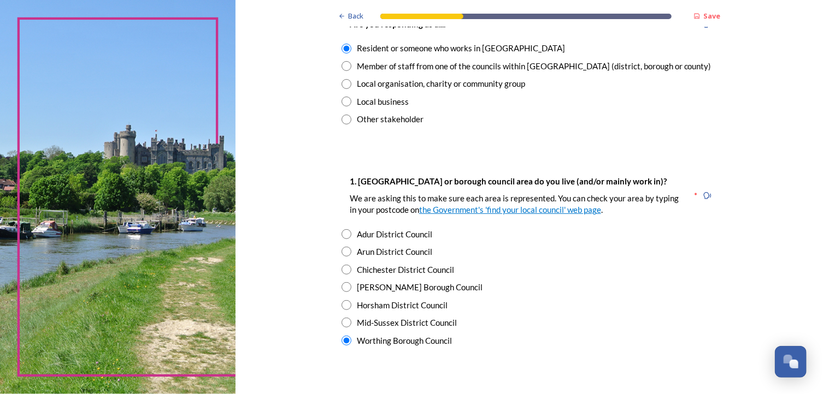
scroll to position [92, 0]
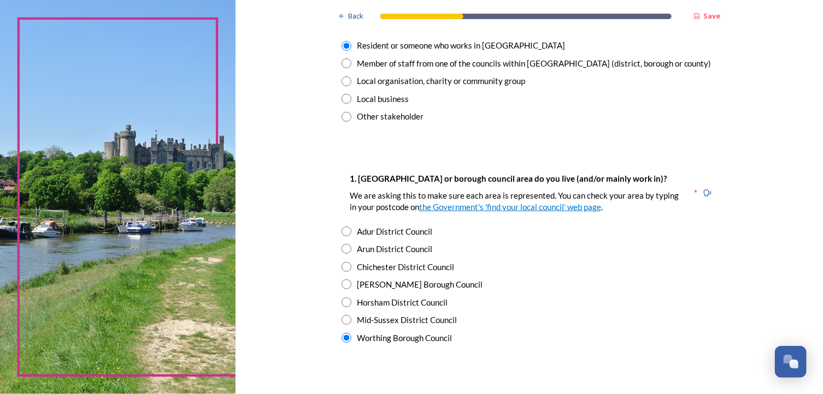
click at [566, 300] on div "Horsham District Council" at bounding box center [529, 303] width 376 height 13
radio input "true"
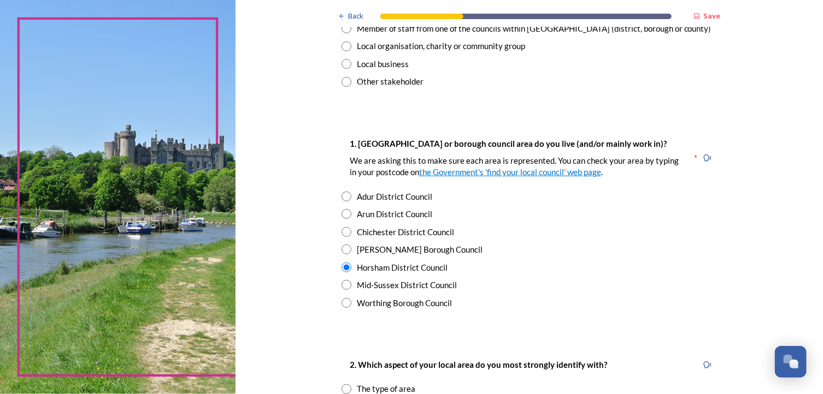
scroll to position [121, 0]
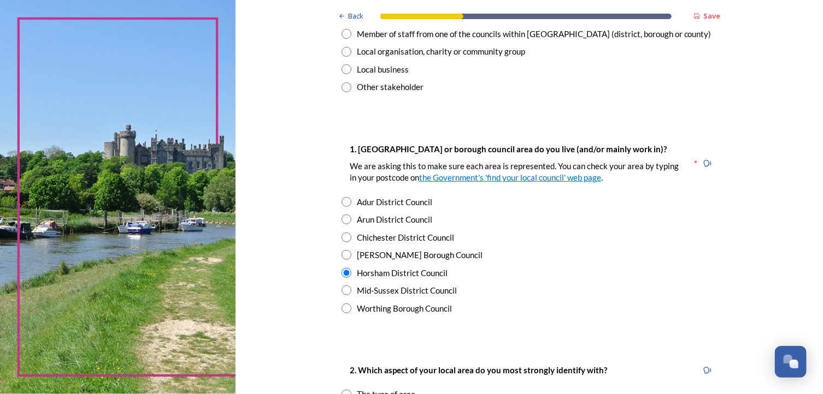
click at [342, 304] on input "radio" at bounding box center [346, 309] width 10 height 10
radio input "true"
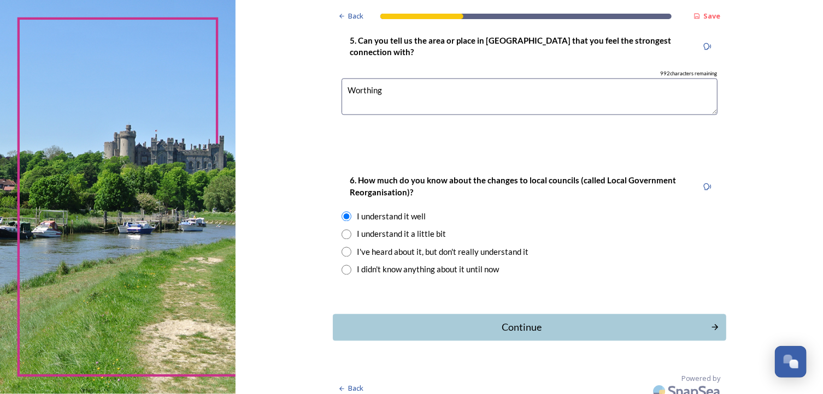
scroll to position [1005, 0]
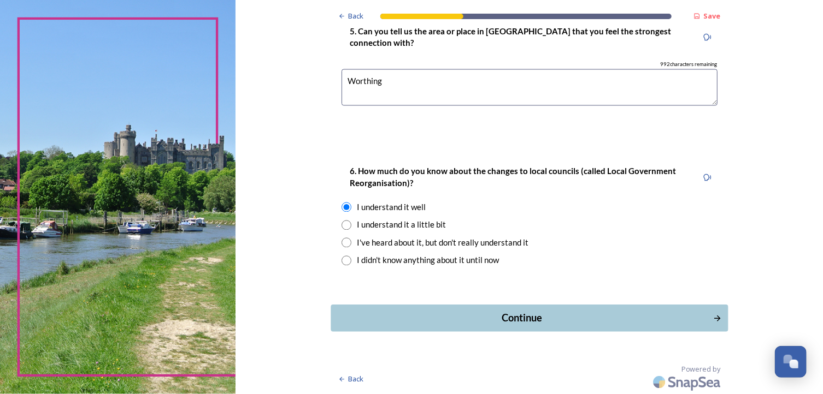
click at [518, 311] on div "Continue" at bounding box center [521, 318] width 370 height 15
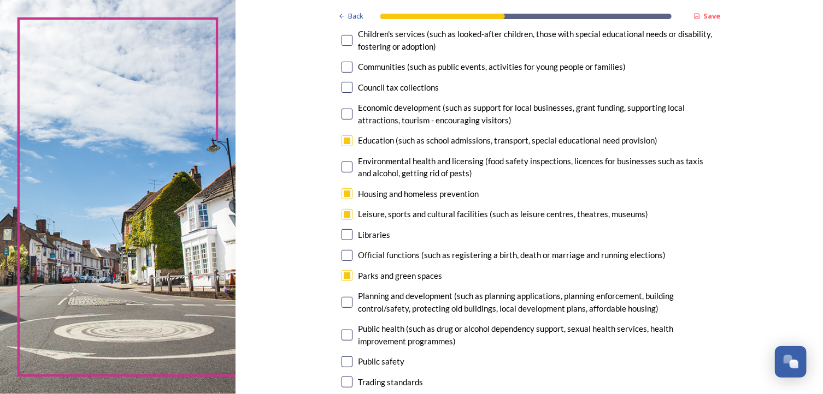
scroll to position [150, 0]
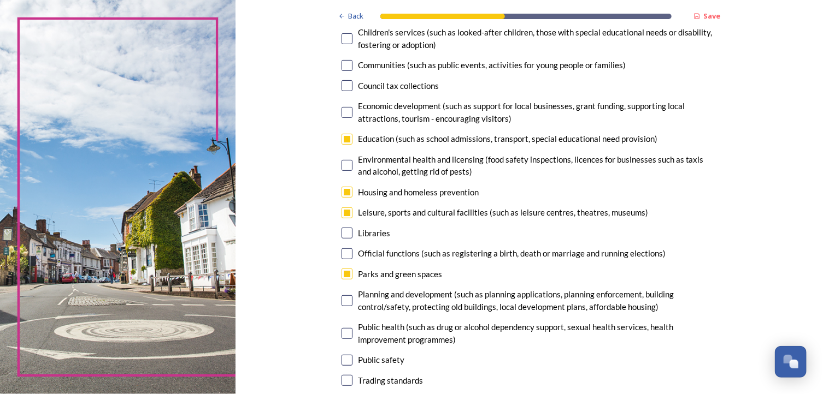
click at [518, 267] on div "7. Council services will continue, no matter what the local government structur…" at bounding box center [529, 203] width 393 height 517
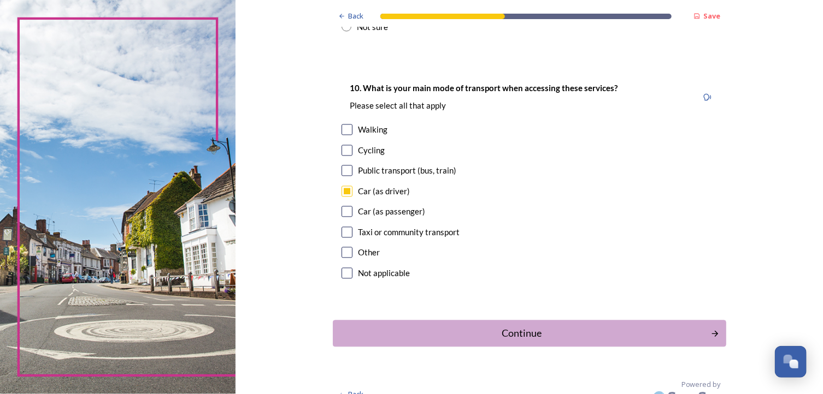
scroll to position [988, 0]
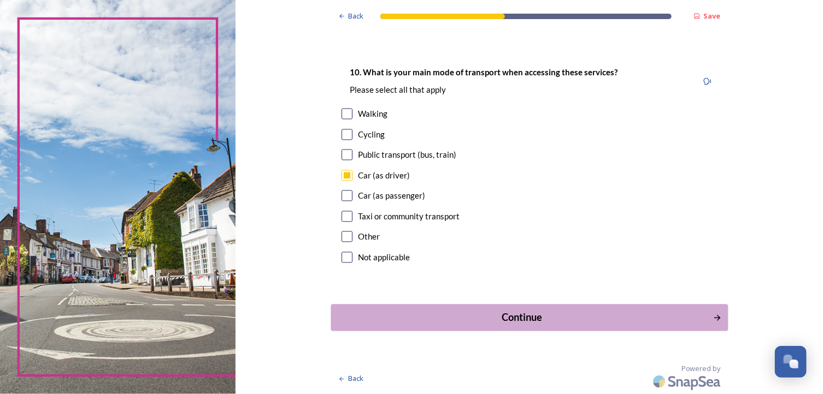
click at [505, 320] on div "Continue" at bounding box center [521, 318] width 370 height 15
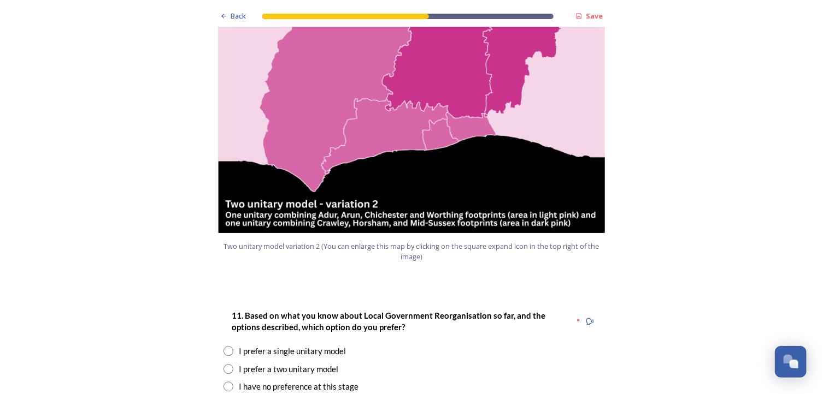
scroll to position [1223, 0]
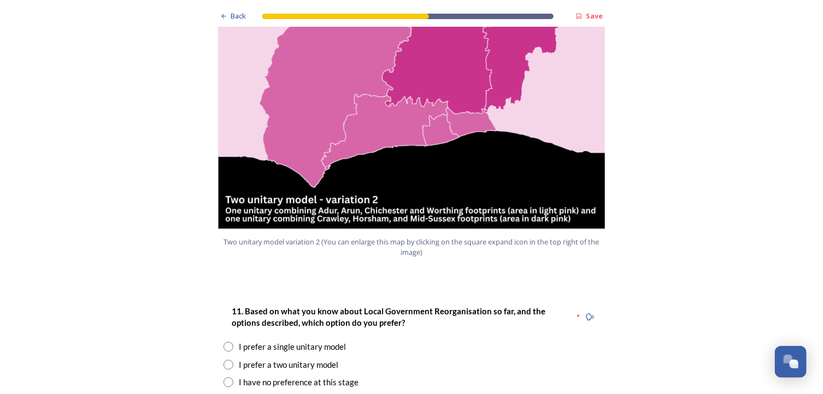
click at [224, 342] on input "radio" at bounding box center [228, 347] width 10 height 10
radio input "true"
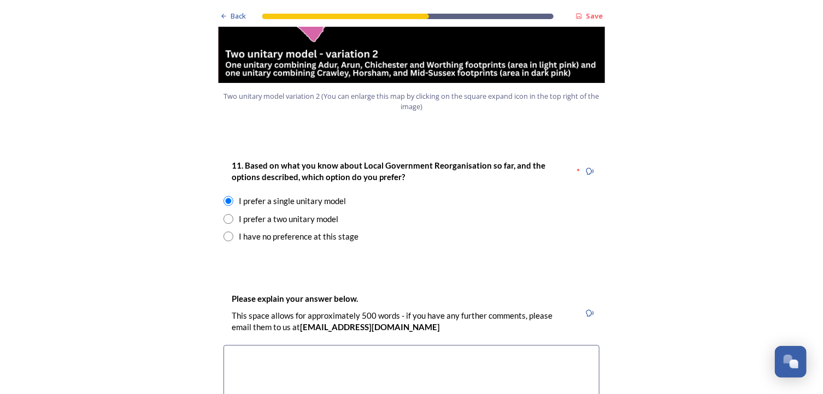
scroll to position [1368, 0]
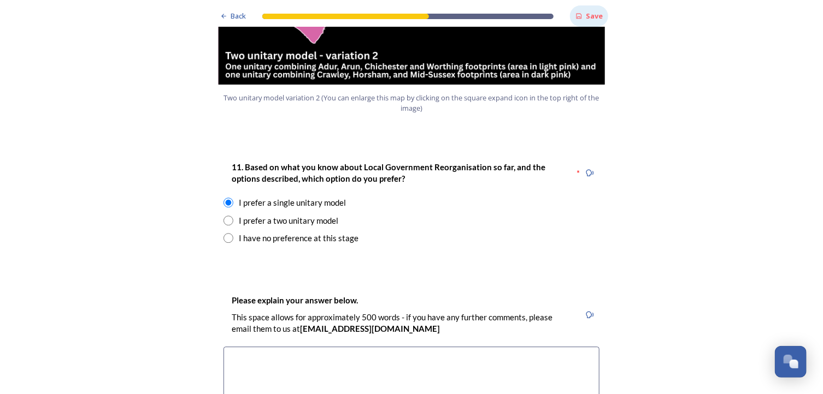
click at [576, 16] on icon at bounding box center [578, 16] width 7 height 7
click at [585, 17] on strong "Save" at bounding box center [593, 16] width 17 height 10
